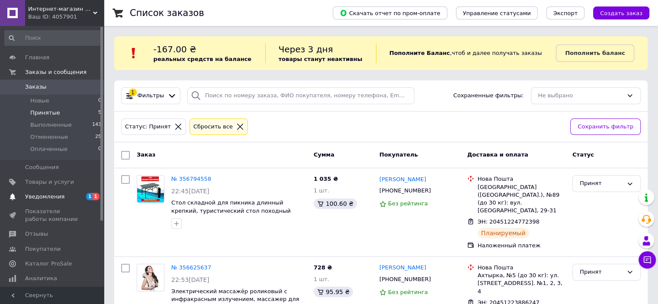
click at [55, 196] on span "Уведомления" at bounding box center [44, 197] width 39 height 8
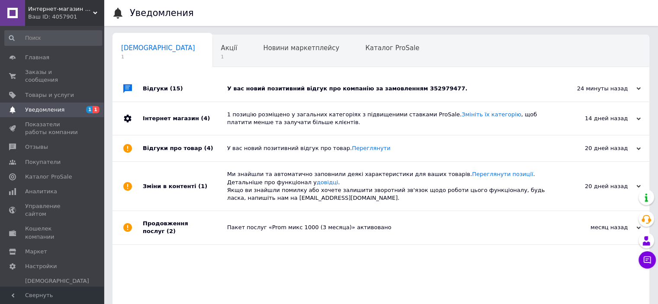
click at [323, 87] on div "У вас новий позитивний відгук про компанію за замовленням 352979477." at bounding box center [390, 89] width 327 height 8
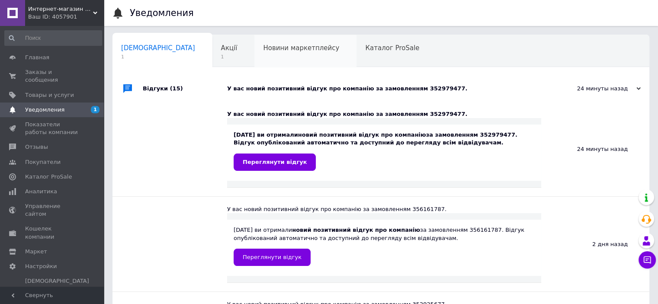
click at [259, 58] on div "Новини маркетплейсу 0" at bounding box center [305, 51] width 102 height 33
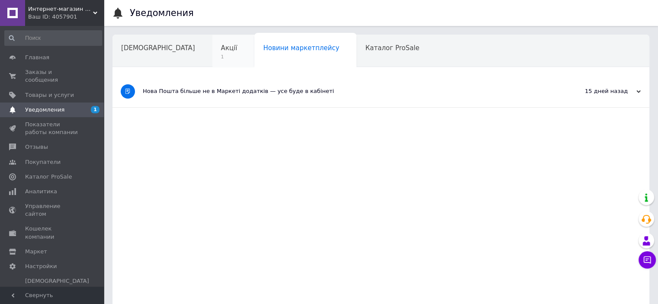
click at [221, 51] on span "Акції" at bounding box center [229, 48] width 16 height 8
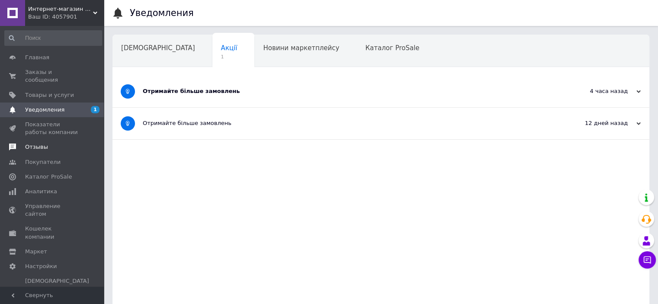
click at [36, 143] on span "Отзывы" at bounding box center [36, 147] width 23 height 8
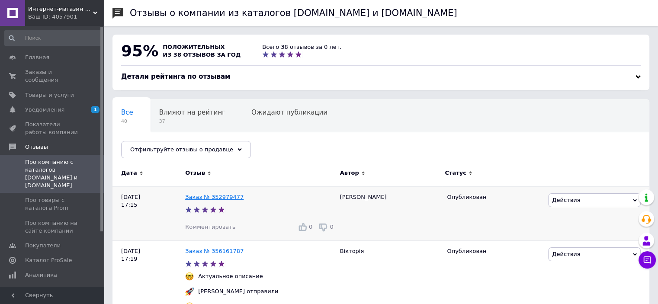
click at [223, 195] on link "Заказ № 352979477" at bounding box center [214, 197] width 58 height 6
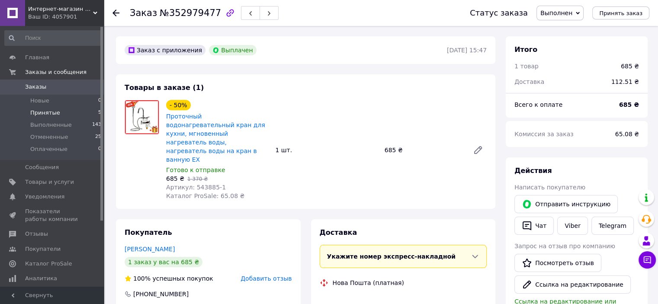
click at [51, 115] on span "Принятые" at bounding box center [45, 113] width 30 height 8
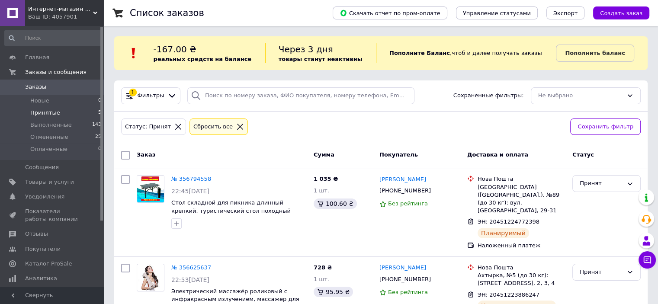
click at [297, 148] on div "Заказ" at bounding box center [221, 156] width 177 height 16
